Goal: Information Seeking & Learning: Check status

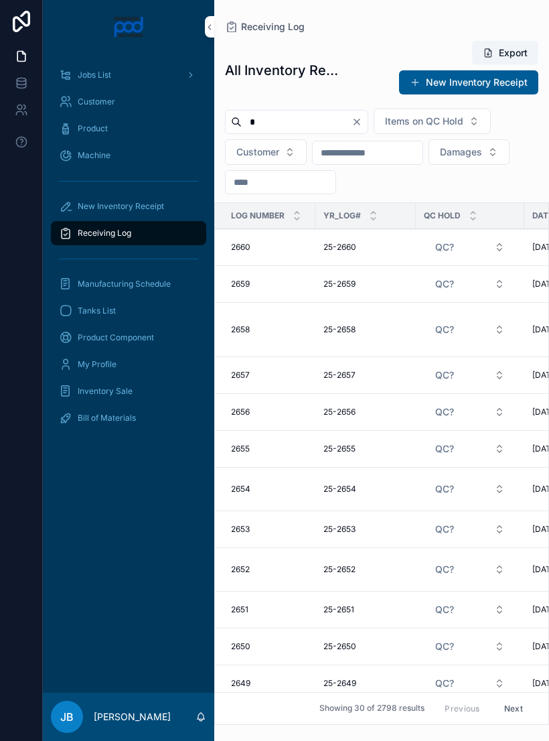
scroll to position [21, 0]
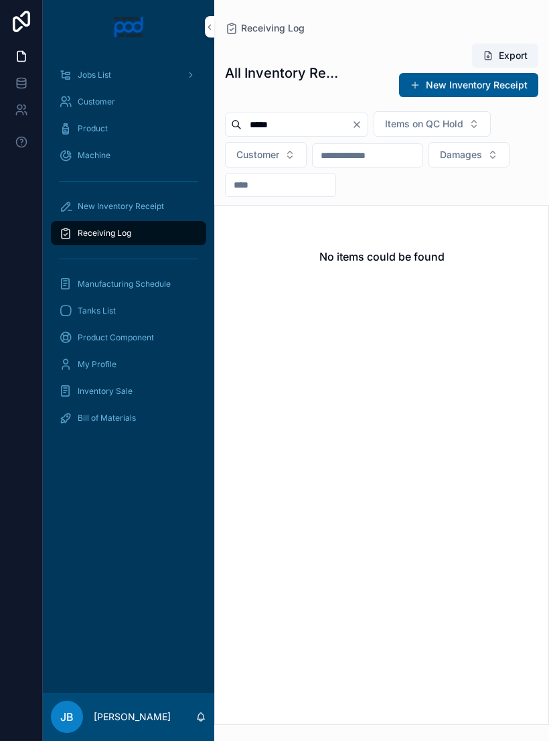
type input "****"
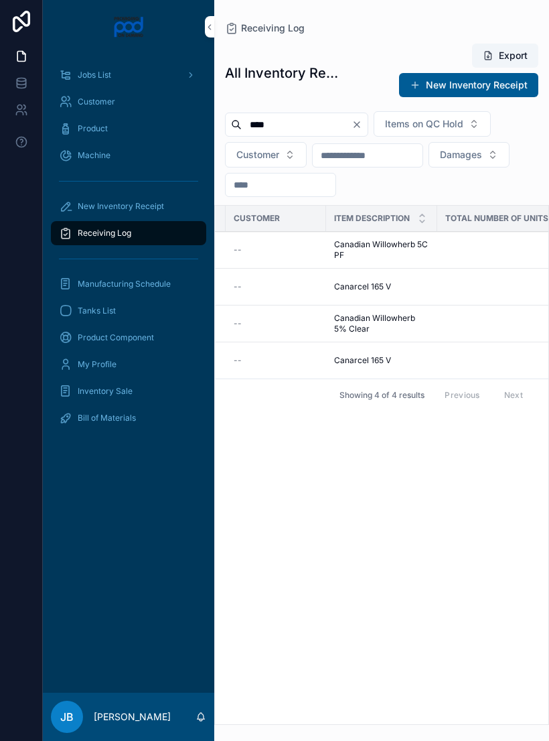
scroll to position [0, 392]
click at [368, 281] on span "Canarcel 165 V" at bounding box center [362, 286] width 57 height 11
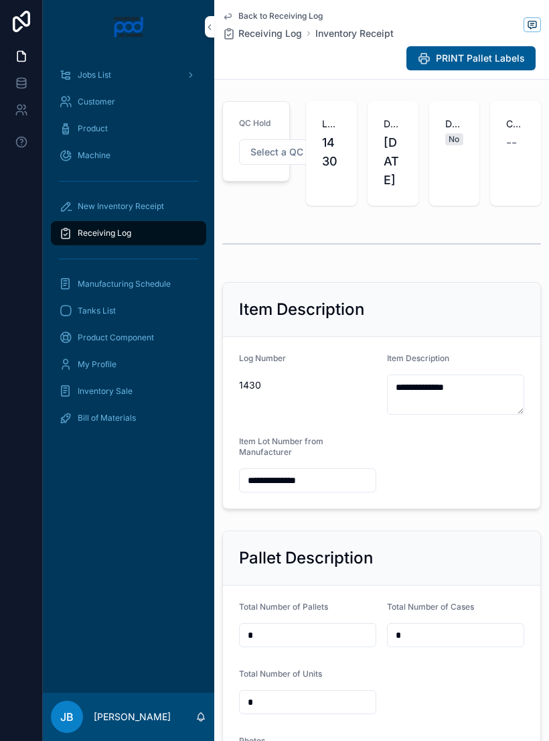
scroll to position [382, 0]
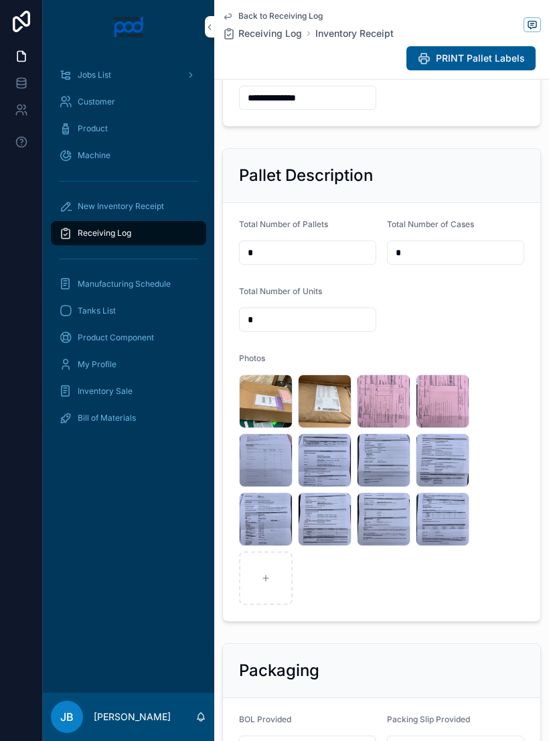
click at [330, 421] on div "image .jpg" at bounding box center [325, 401] width 54 height 54
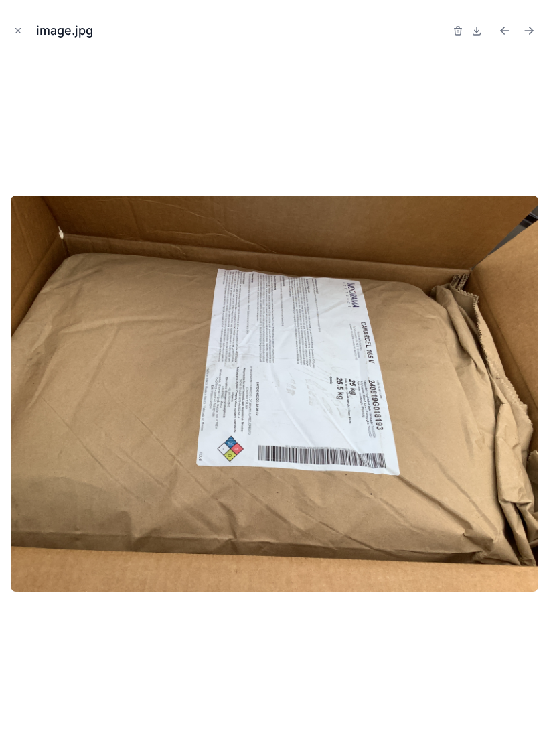
click at [321, 417] on img at bounding box center [275, 394] width 528 height 396
click at [12, 34] on button "Close modal" at bounding box center [18, 30] width 15 height 15
click at [11, 43] on link at bounding box center [21, 56] width 42 height 27
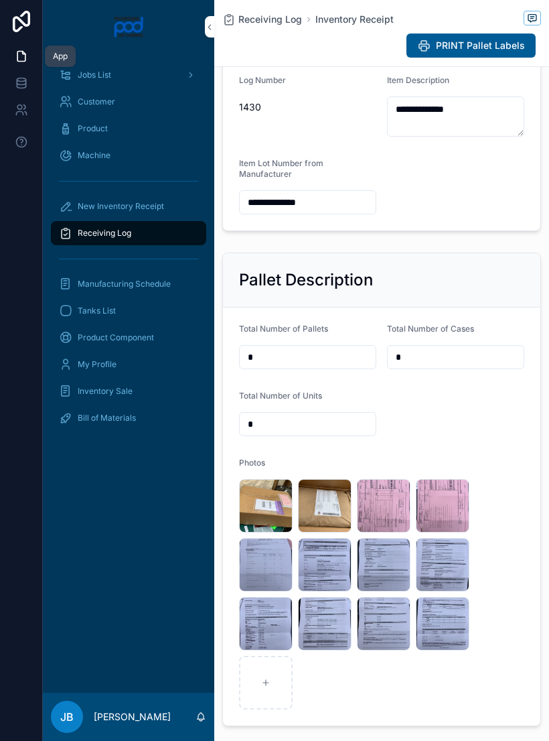
scroll to position [271, 0]
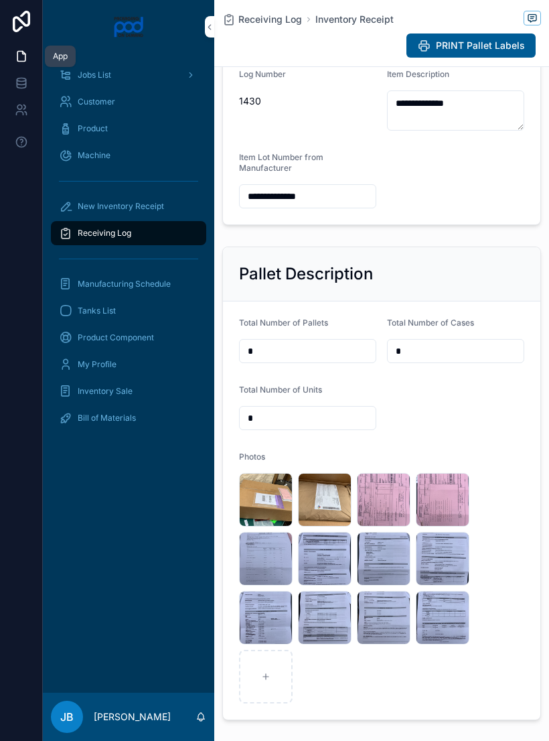
click at [139, 222] on div "Receiving Log" at bounding box center [128, 232] width 139 height 21
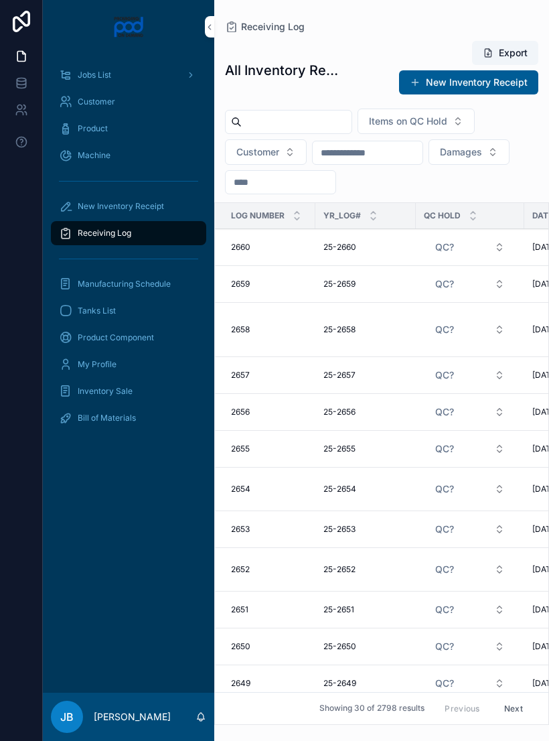
click at [316, 113] on input "scrollable content" at bounding box center [297, 122] width 110 height 19
type input "*********"
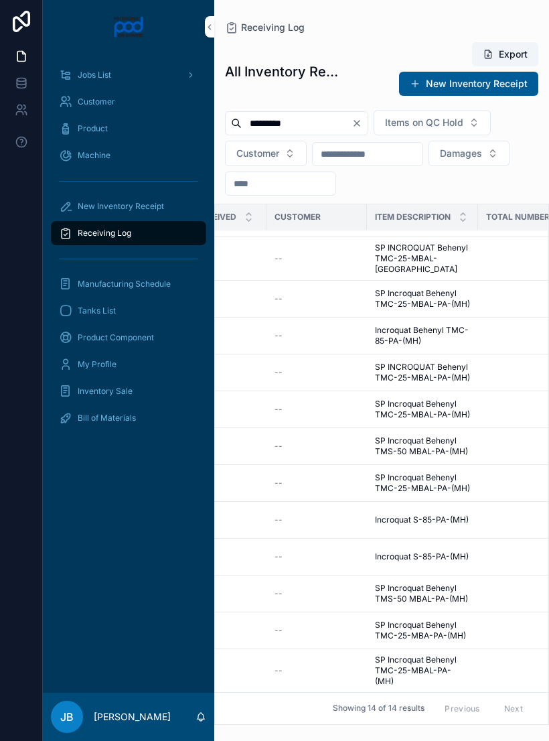
scroll to position [48, 349]
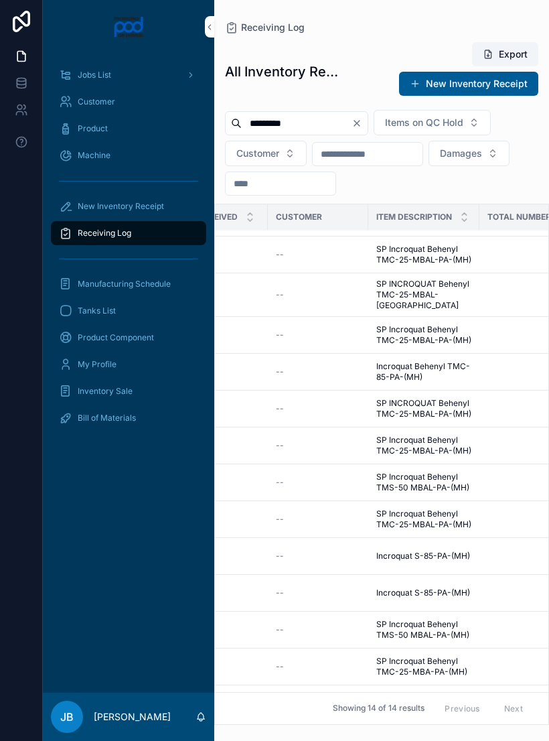
click at [421, 508] on span "SP Incroquat Behenyl TMC-25-MBAL-PA-(MH)" at bounding box center [423, 518] width 95 height 21
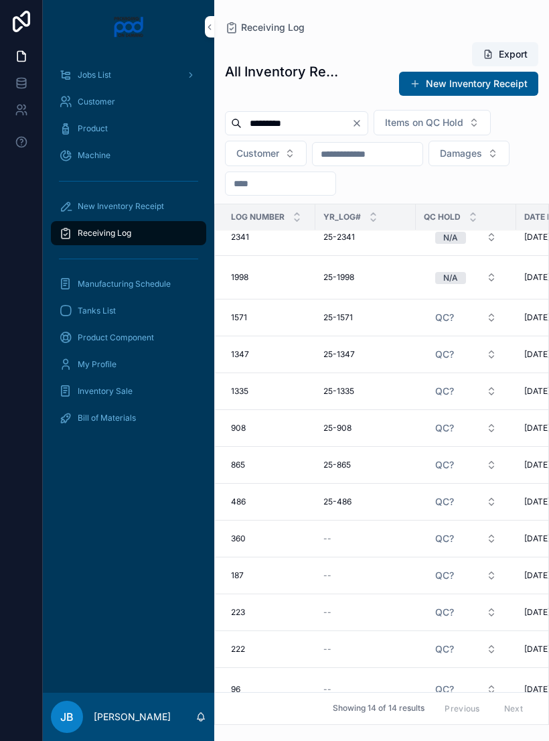
scroll to position [48, 0]
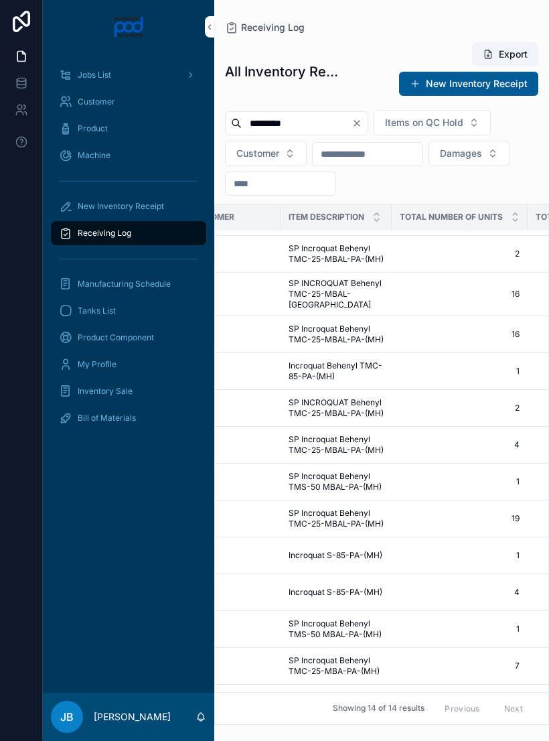
scroll to position [48, 437]
click at [348, 551] on span "Incroquat S-85-PA-(MH)" at bounding box center [336, 556] width 94 height 11
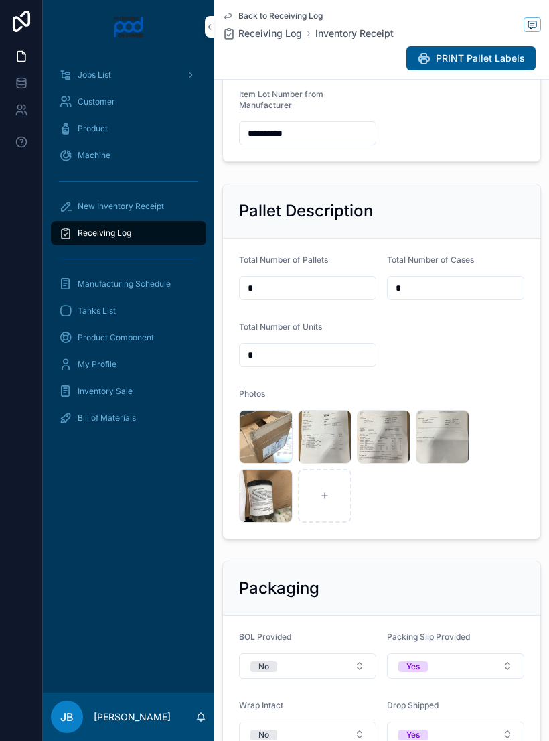
scroll to position [386, 0]
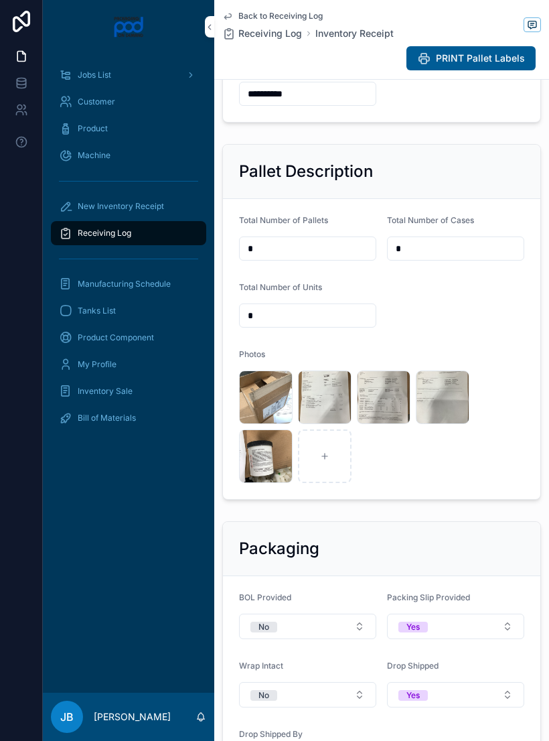
click at [0, 0] on div "image .jpg" at bounding box center [0, 0] width 0 height 0
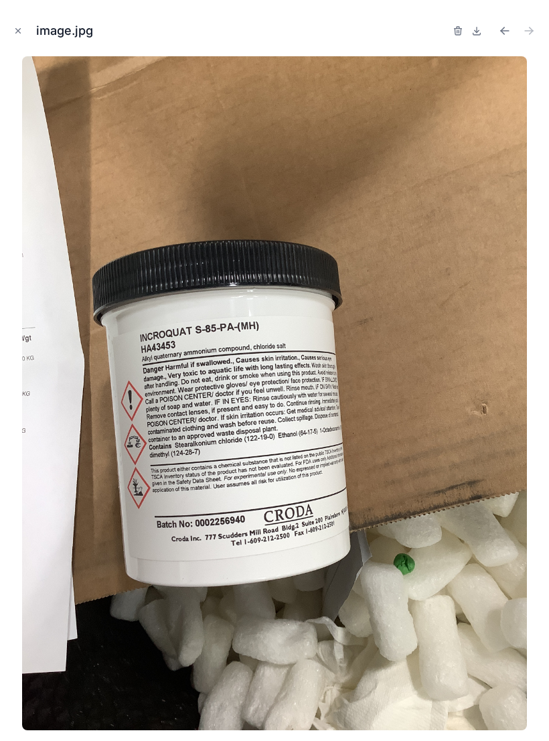
click at [269, 464] on img at bounding box center [275, 393] width 506 height 674
click at [21, 34] on icon "Close modal" at bounding box center [17, 30] width 9 height 9
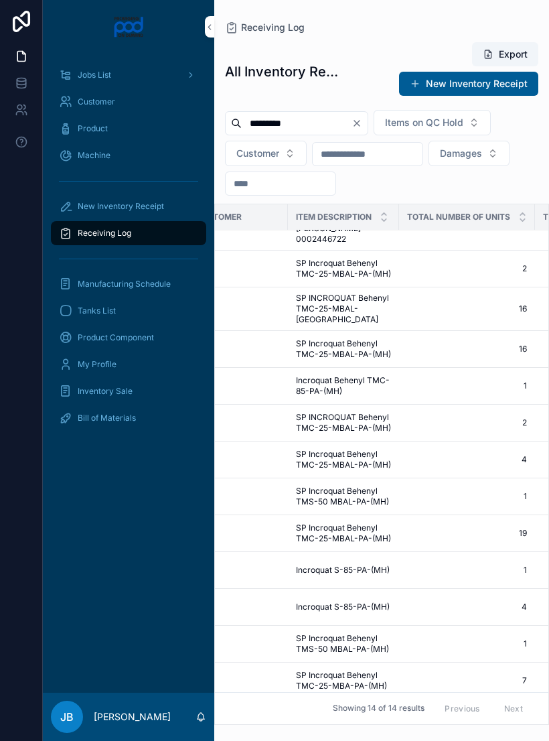
scroll to position [38, 429]
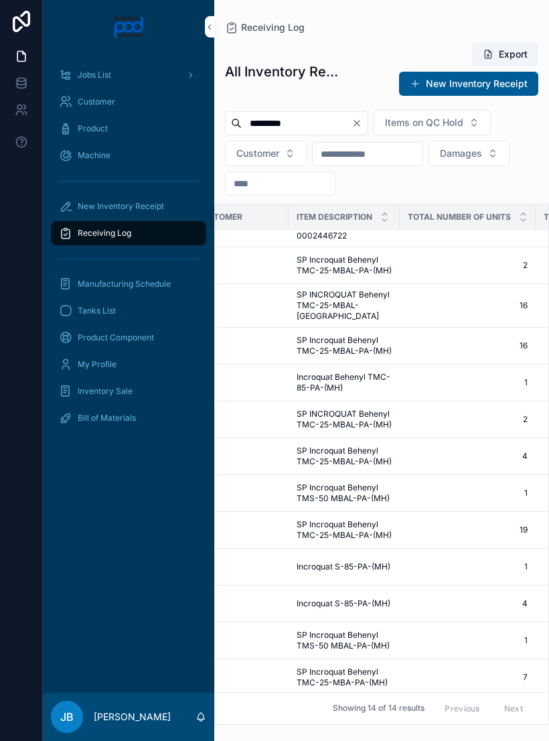
click at [345, 598] on span "Incroquat S-85-PA-(MH)" at bounding box center [344, 603] width 94 height 11
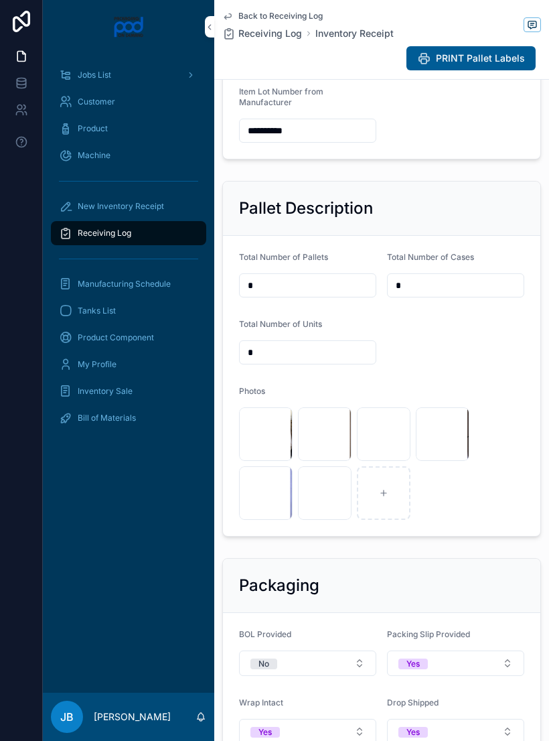
scroll to position [380, 0]
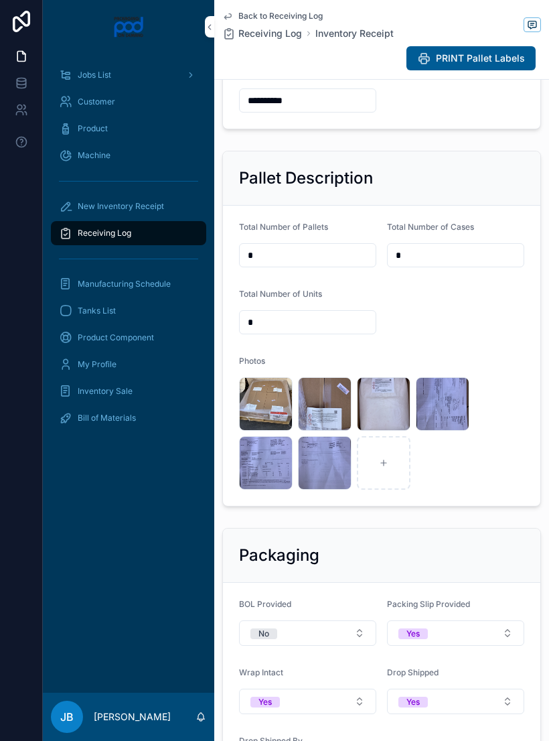
click at [275, 404] on div "image .jpg" at bounding box center [266, 404] width 54 height 54
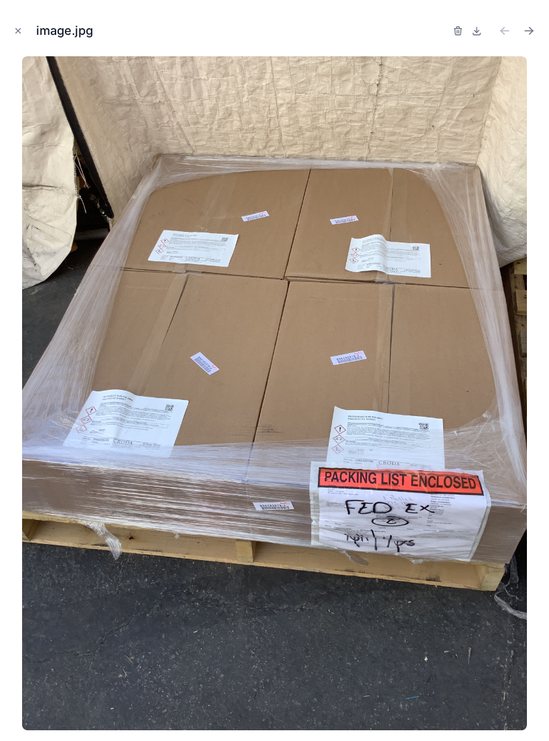
click at [20, 32] on icon "Close modal" at bounding box center [17, 30] width 9 height 9
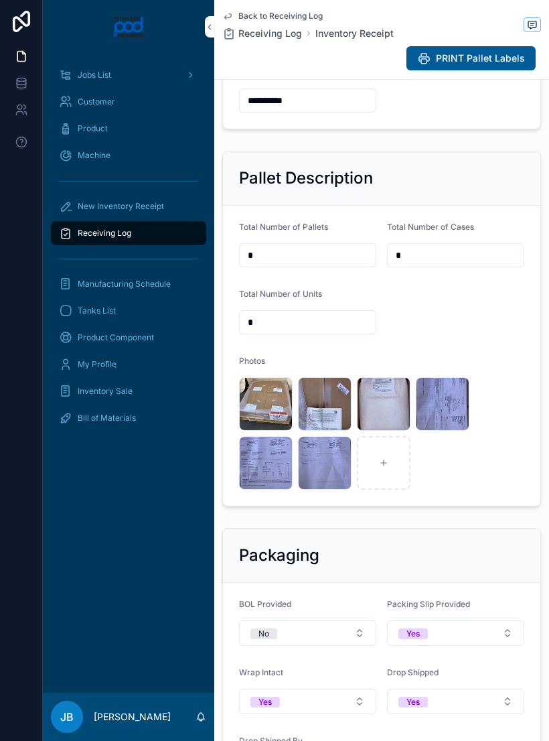
click at [334, 399] on div "image .jpg" at bounding box center [325, 404] width 54 height 54
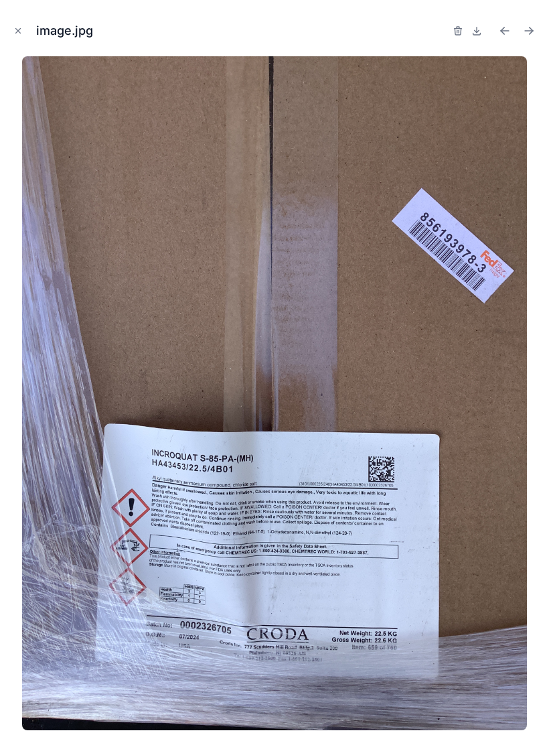
click at [15, 38] on button "Close modal" at bounding box center [18, 30] width 15 height 15
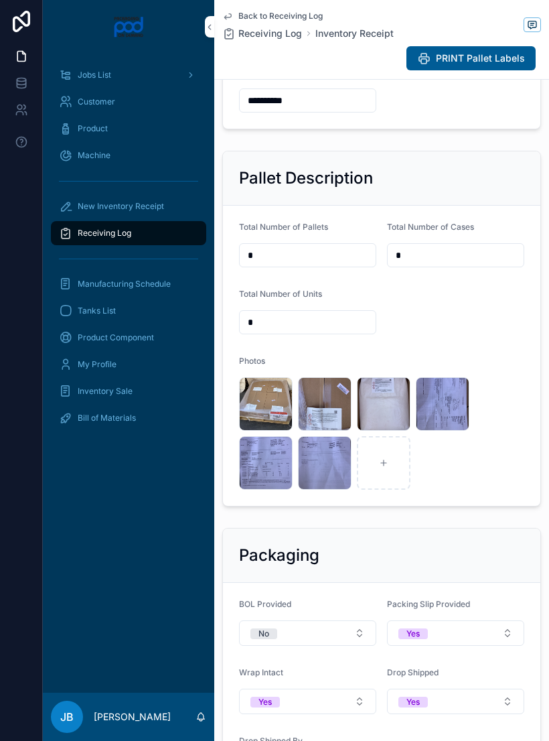
click at [389, 407] on div "image .jpg" at bounding box center [384, 404] width 54 height 54
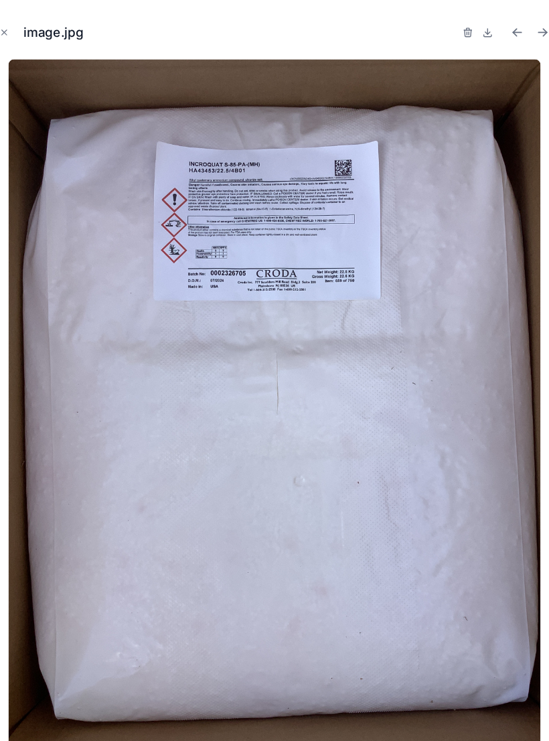
click at [11, 37] on button "Close modal" at bounding box center [18, 30] width 15 height 15
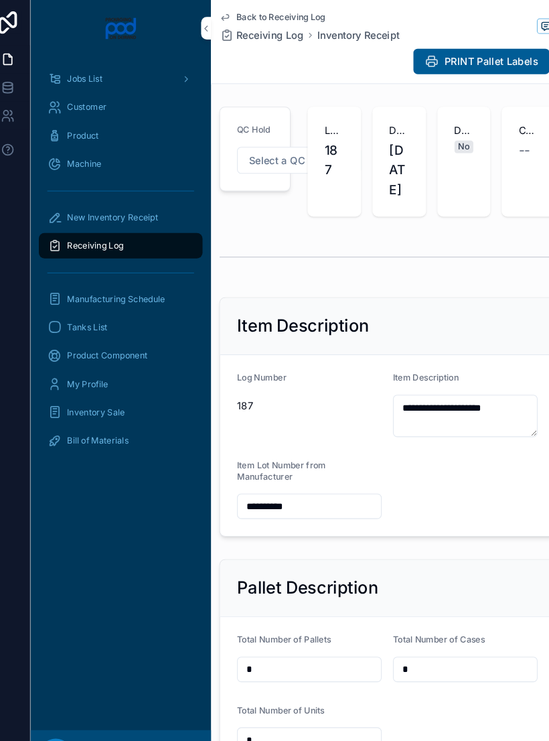
click at [127, 238] on div "Receiving Log" at bounding box center [128, 232] width 139 height 21
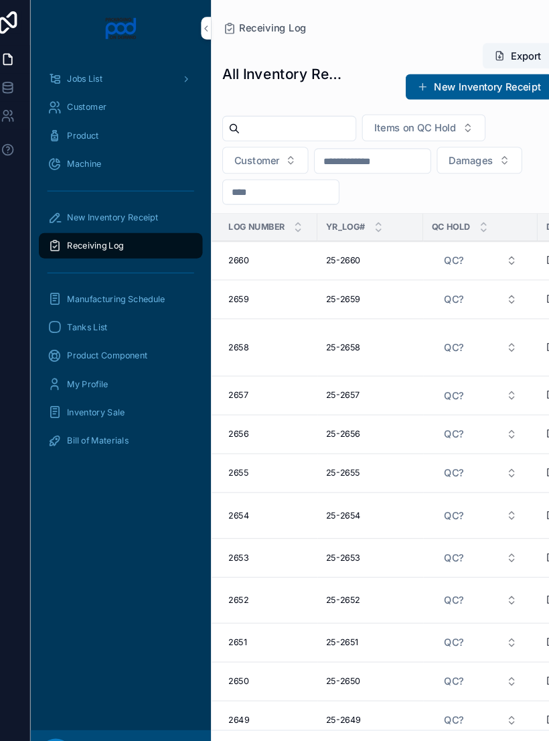
click at [283, 127] on input "scrollable content" at bounding box center [297, 122] width 110 height 19
type input "*******"
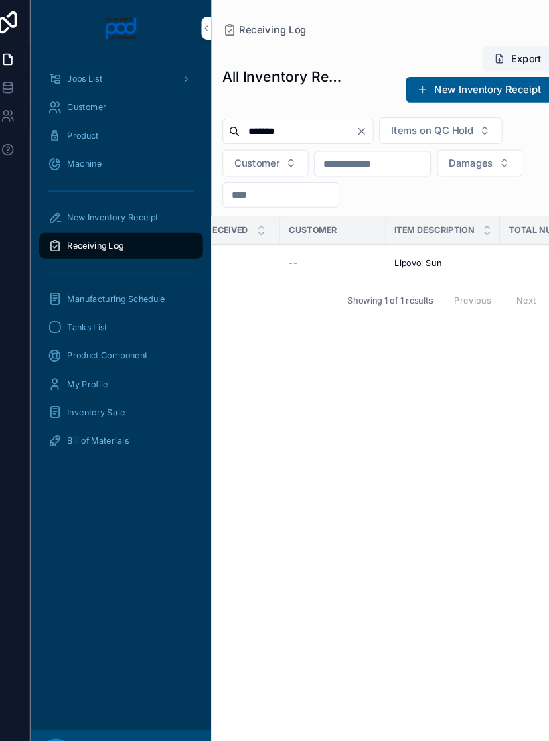
scroll to position [0, 348]
click at [396, 248] on span "Lipovol Sun" at bounding box center [399, 249] width 44 height 11
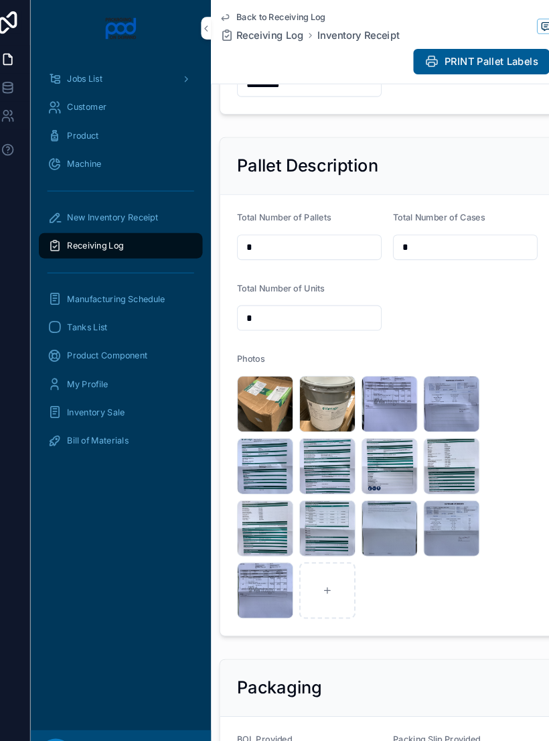
scroll to position [413, 0]
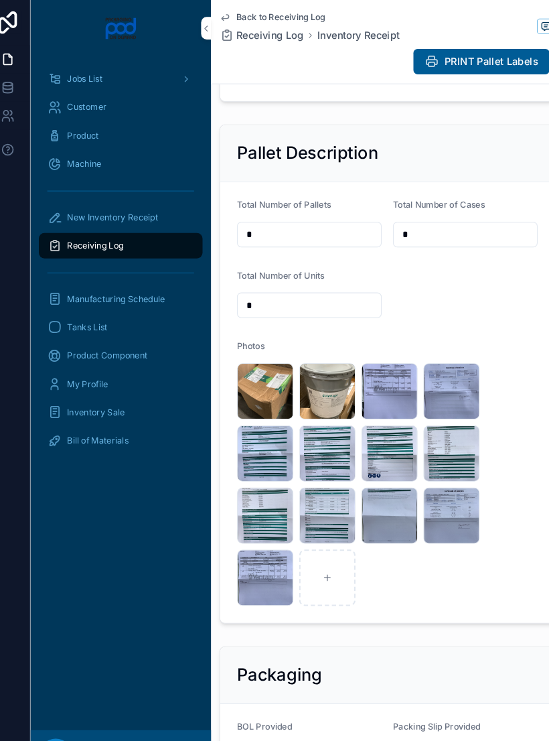
click at [321, 387] on div "image .jpg" at bounding box center [325, 371] width 54 height 54
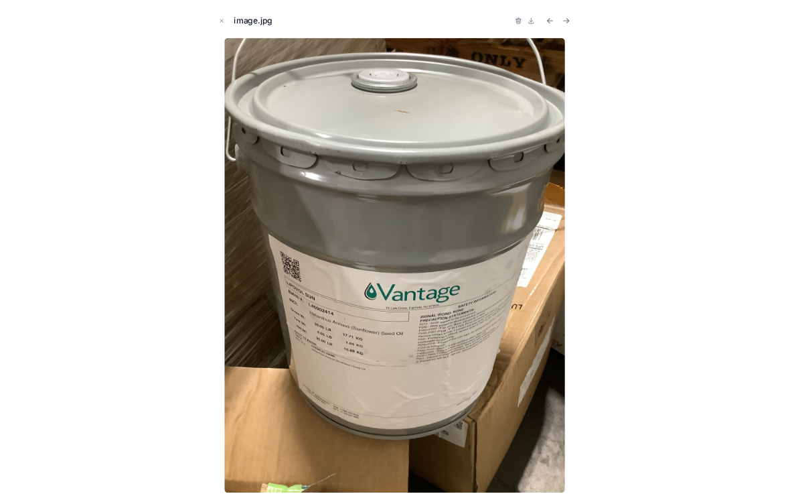
scroll to position [11, 0]
